Goal: Information Seeking & Learning: Learn about a topic

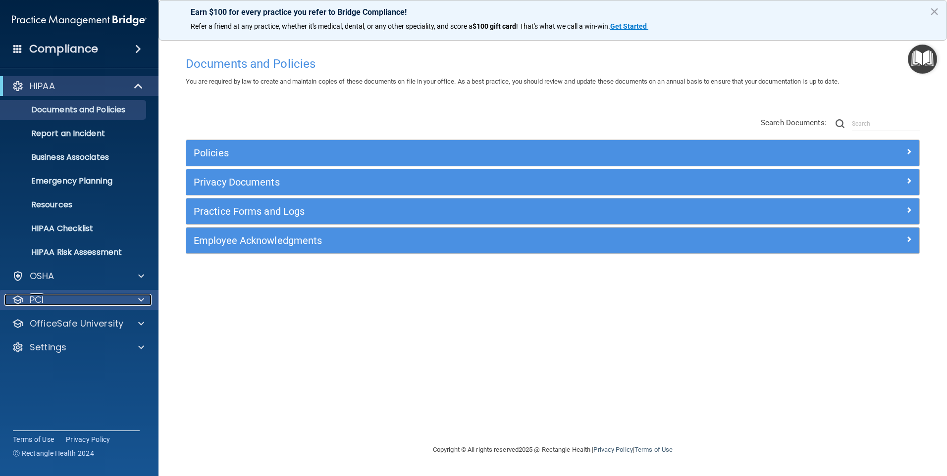
click at [44, 300] on p "PCI" at bounding box center [37, 300] width 14 height 12
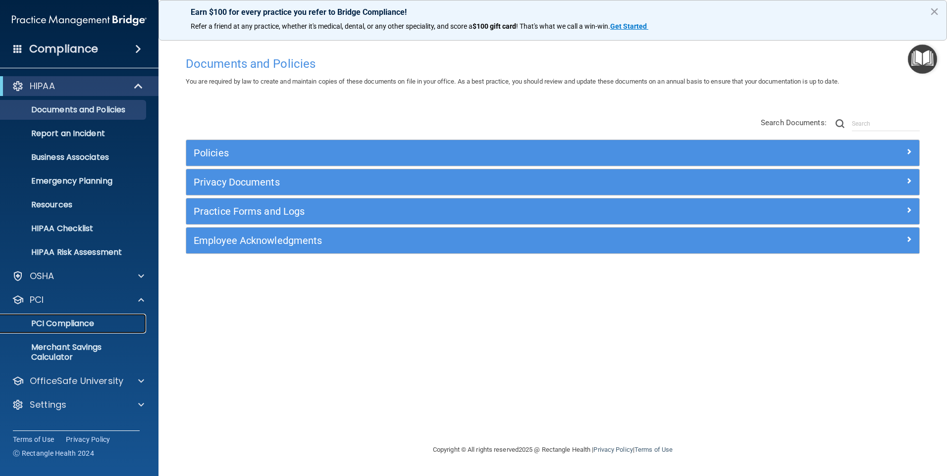
click at [47, 320] on p "PCI Compliance" at bounding box center [73, 324] width 135 height 10
click at [56, 354] on p "Merchant Savings Calculator" at bounding box center [73, 353] width 135 height 20
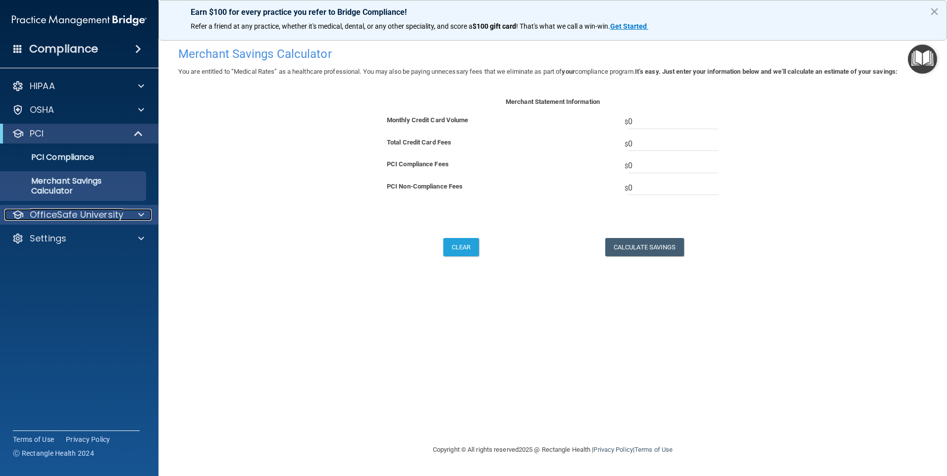
click at [106, 217] on p "OfficeSafe University" at bounding box center [77, 215] width 94 height 12
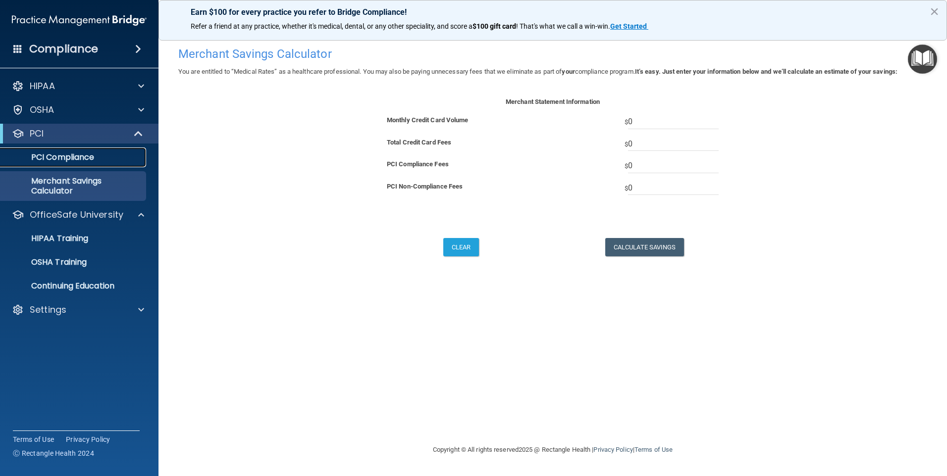
click at [112, 159] on p "PCI Compliance" at bounding box center [73, 158] width 135 height 10
click at [68, 157] on p "PCI Compliance" at bounding box center [73, 158] width 135 height 10
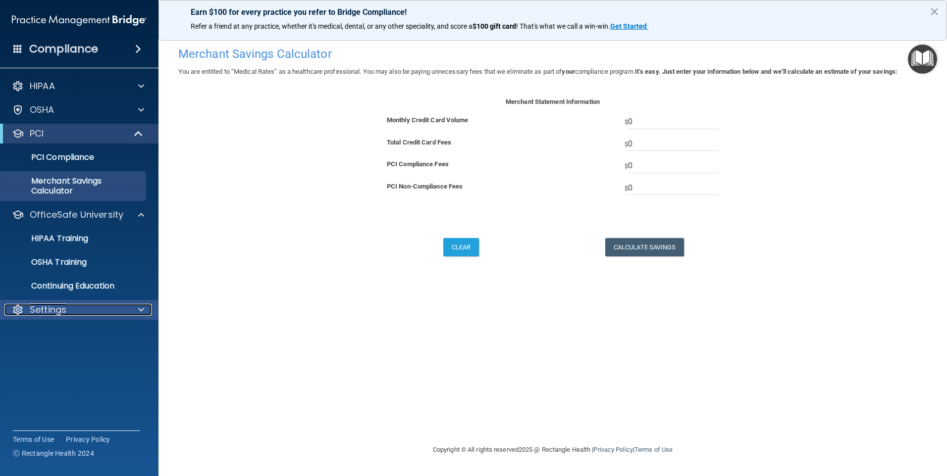
click at [104, 308] on div "Settings" at bounding box center [65, 310] width 123 height 12
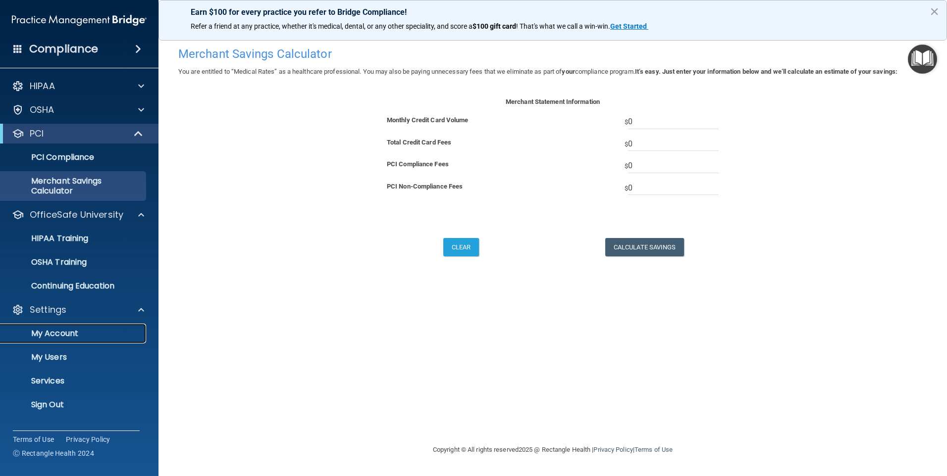
click at [97, 334] on p "My Account" at bounding box center [73, 334] width 135 height 10
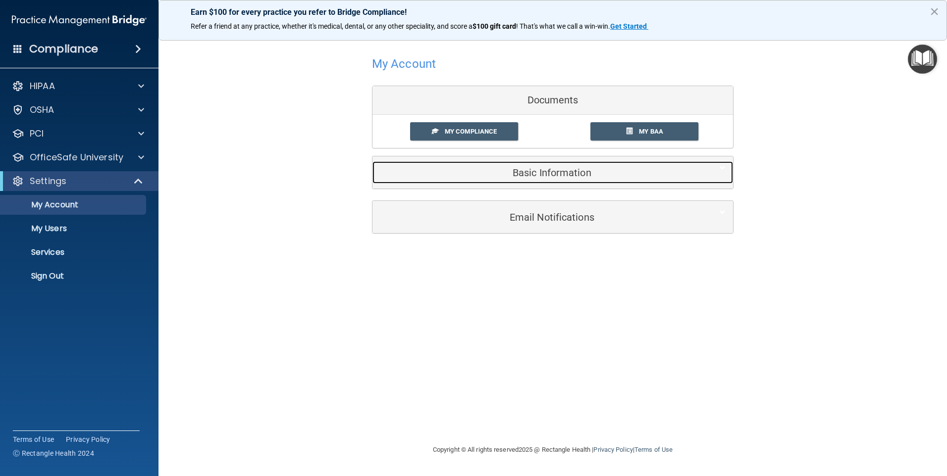
click at [535, 175] on h5 "Basic Information" at bounding box center [537, 172] width 315 height 11
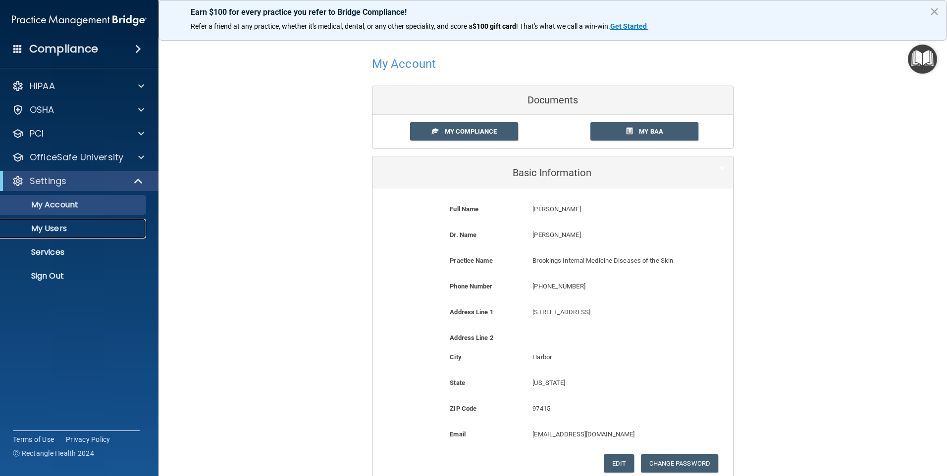
click at [33, 231] on p "My Users" at bounding box center [73, 229] width 135 height 10
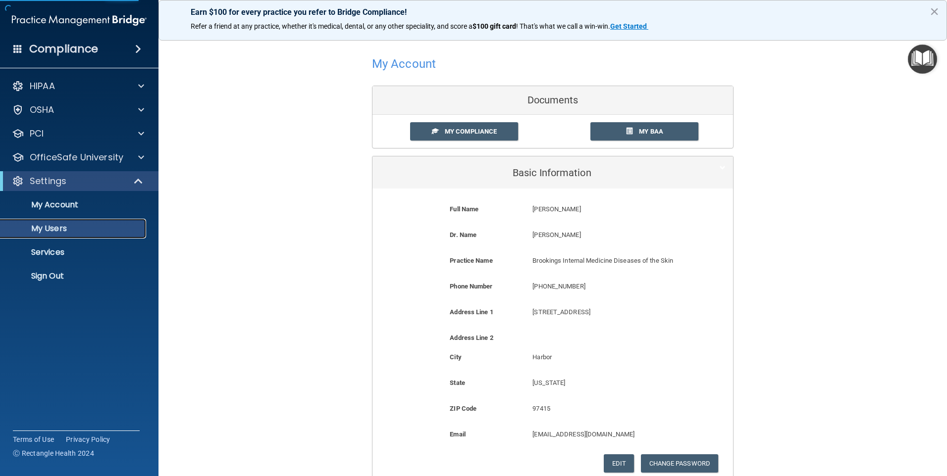
select select "20"
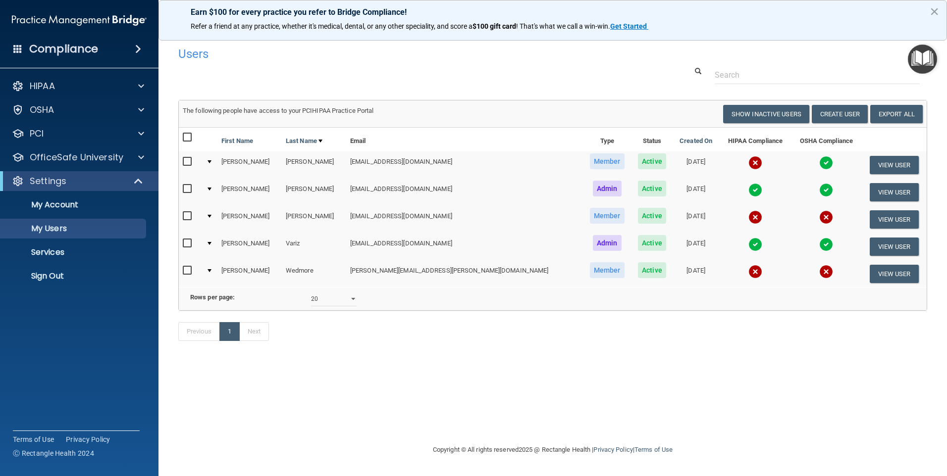
click at [187, 268] on input "checkbox" at bounding box center [188, 271] width 11 height 8
checkbox input "true"
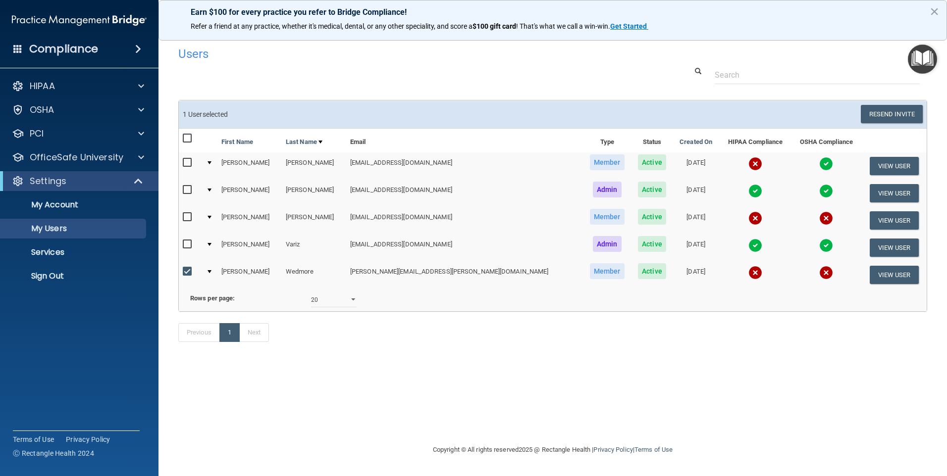
click at [187, 215] on input "checkbox" at bounding box center [188, 217] width 11 height 8
checkbox input "false"
click at [188, 274] on input "checkbox" at bounding box center [188, 272] width 11 height 8
checkbox input "false"
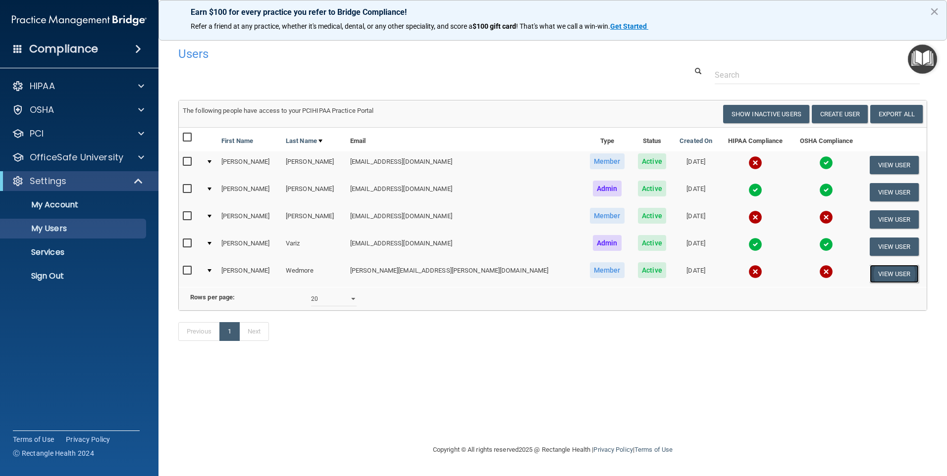
click at [878, 274] on button "View User" at bounding box center [894, 274] width 49 height 18
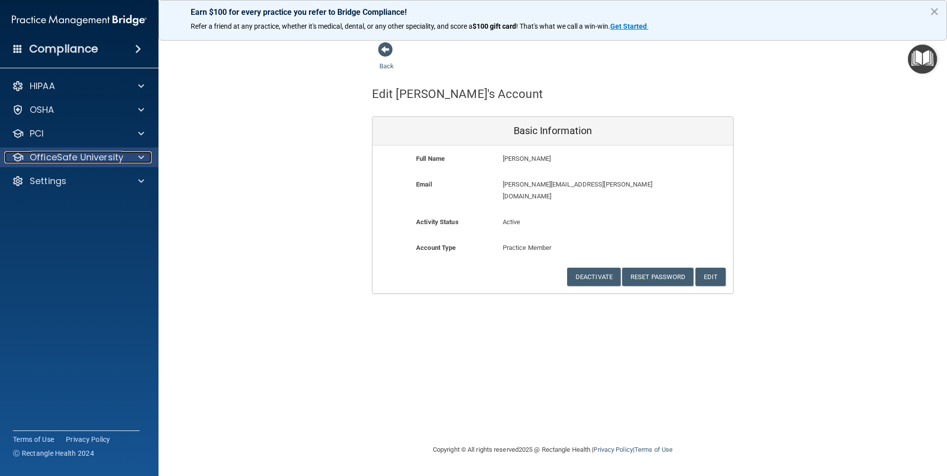
click at [49, 160] on p "OfficeSafe University" at bounding box center [77, 158] width 94 height 12
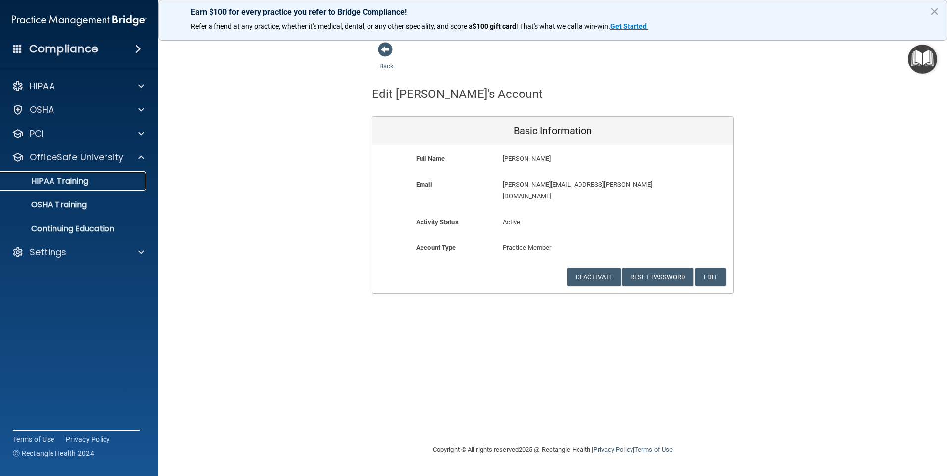
click at [48, 181] on p "HIPAA Training" at bounding box center [47, 181] width 82 height 10
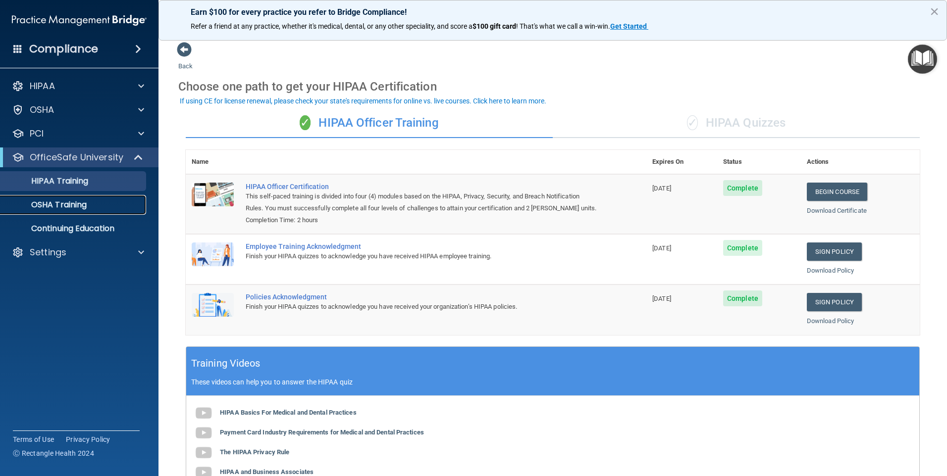
click at [58, 207] on p "OSHA Training" at bounding box center [46, 205] width 80 height 10
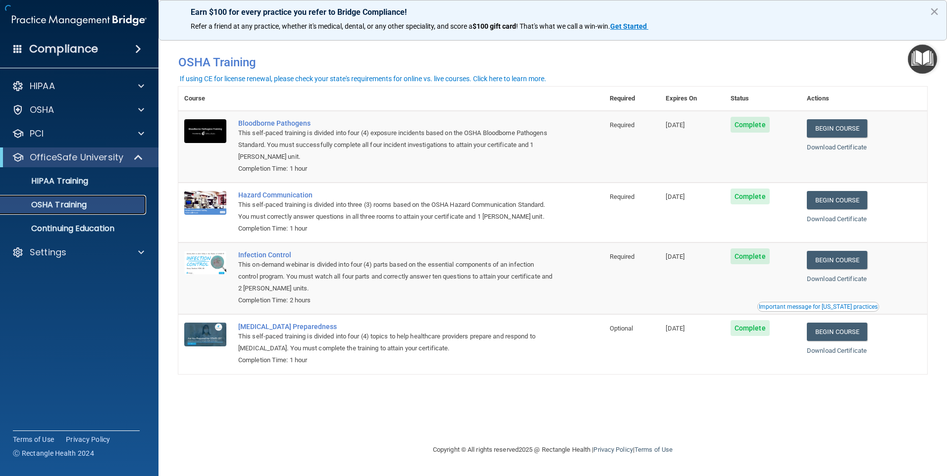
click at [58, 207] on p "OSHA Training" at bounding box center [46, 205] width 80 height 10
click at [80, 130] on div "PCI" at bounding box center [65, 134] width 123 height 12
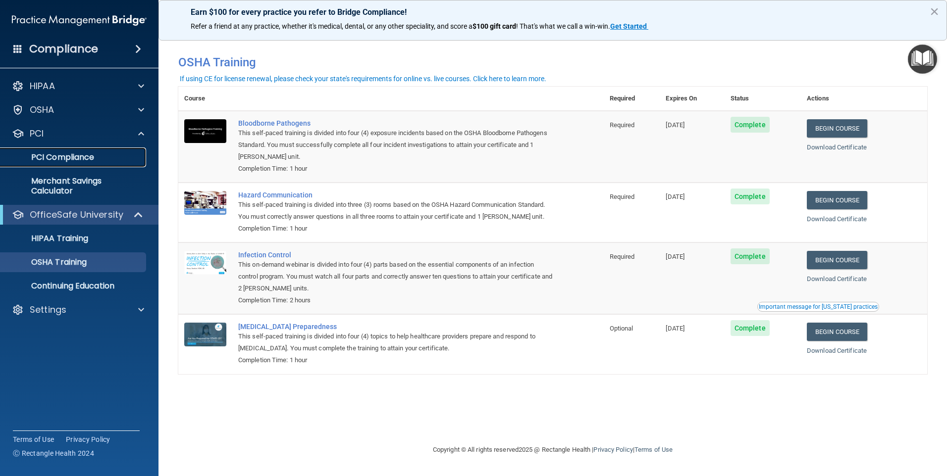
click at [76, 158] on p "PCI Compliance" at bounding box center [73, 158] width 135 height 10
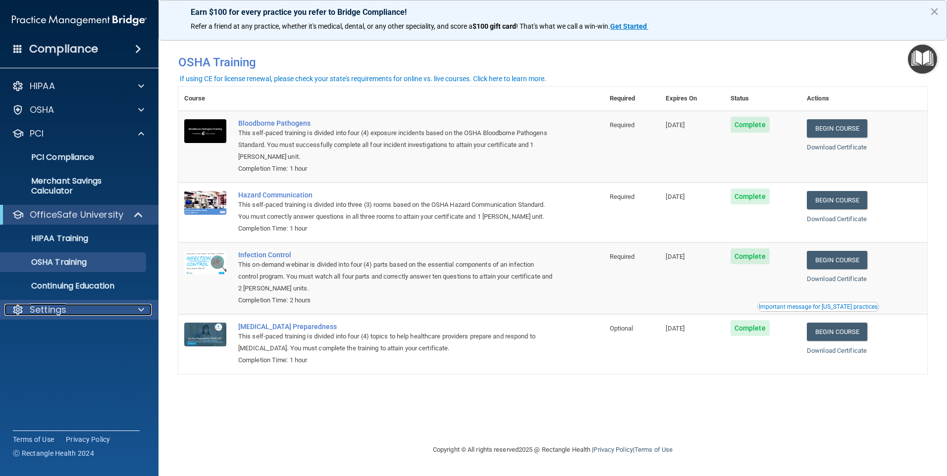
click at [127, 312] on div at bounding box center [139, 310] width 25 height 12
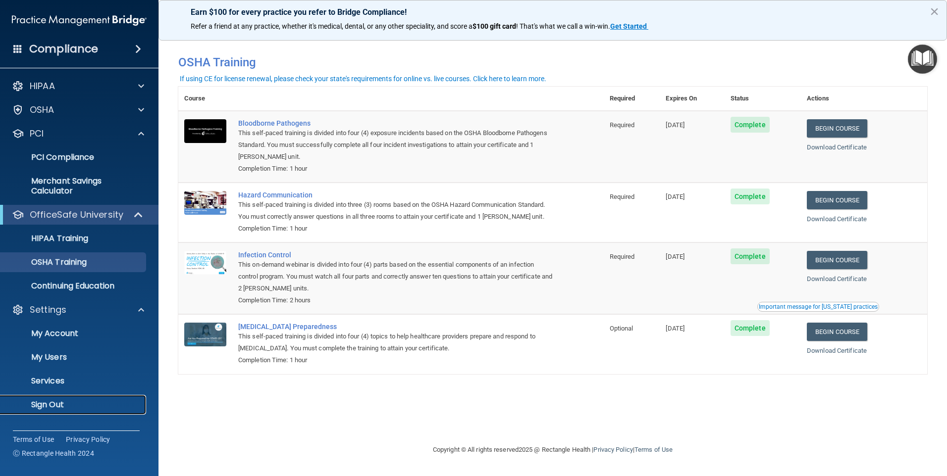
click at [76, 404] on p "Sign Out" at bounding box center [73, 405] width 135 height 10
